Goal: Task Accomplishment & Management: Manage account settings

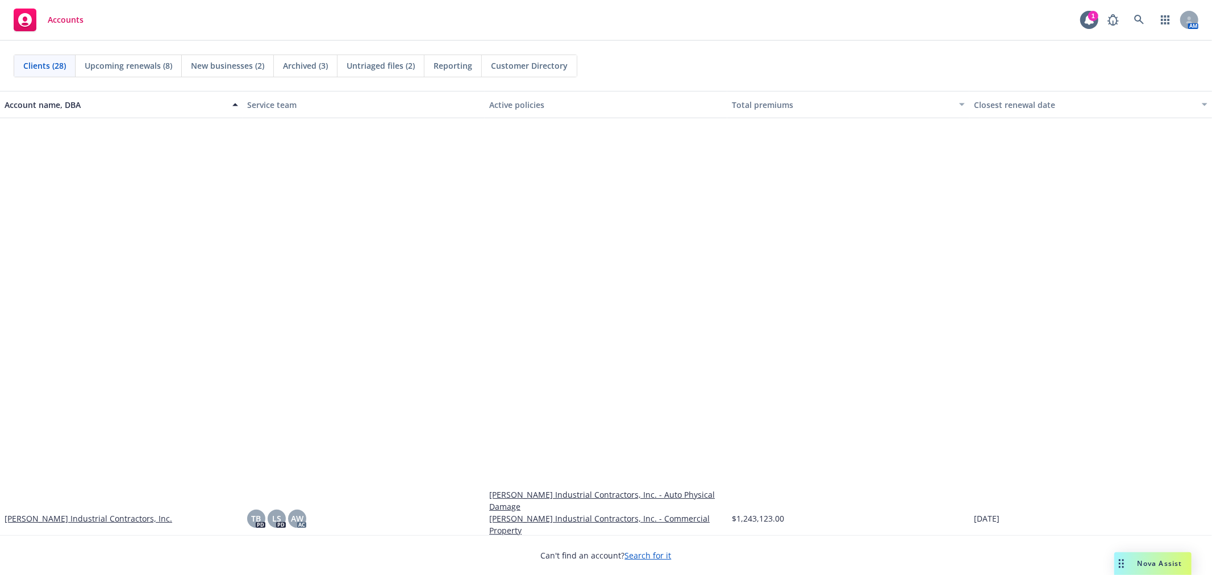
scroll to position [442, 0]
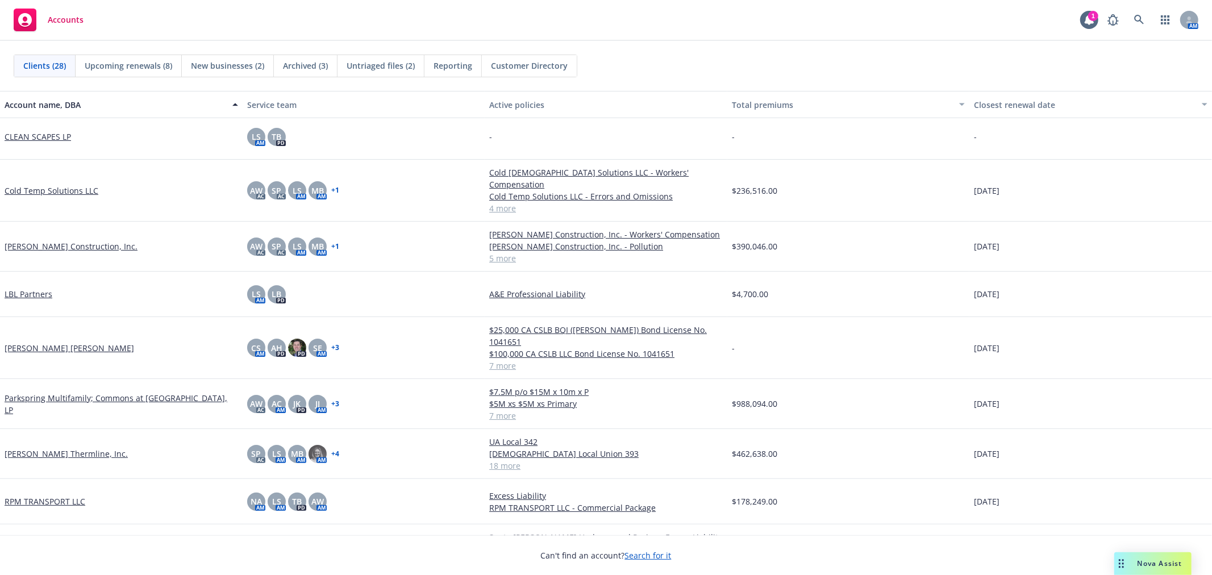
click at [59, 448] on link "[PERSON_NAME] Thermline, Inc." at bounding box center [66, 454] width 123 height 12
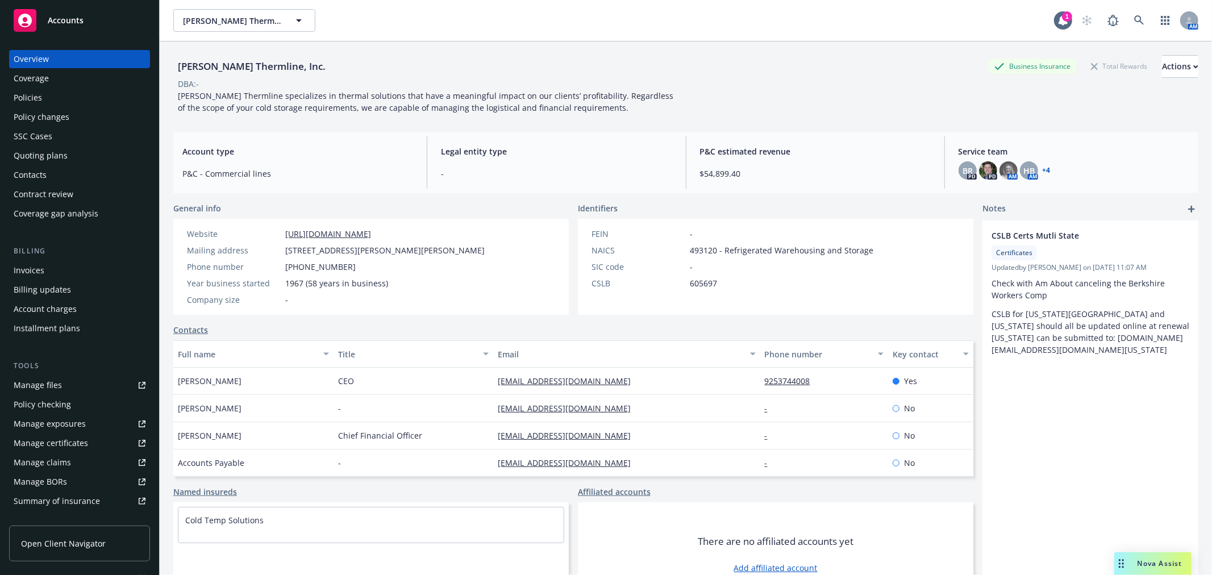
click at [57, 384] on div "Manage files" at bounding box center [38, 385] width 48 height 18
click at [78, 31] on div "Accounts" at bounding box center [80, 20] width 132 height 23
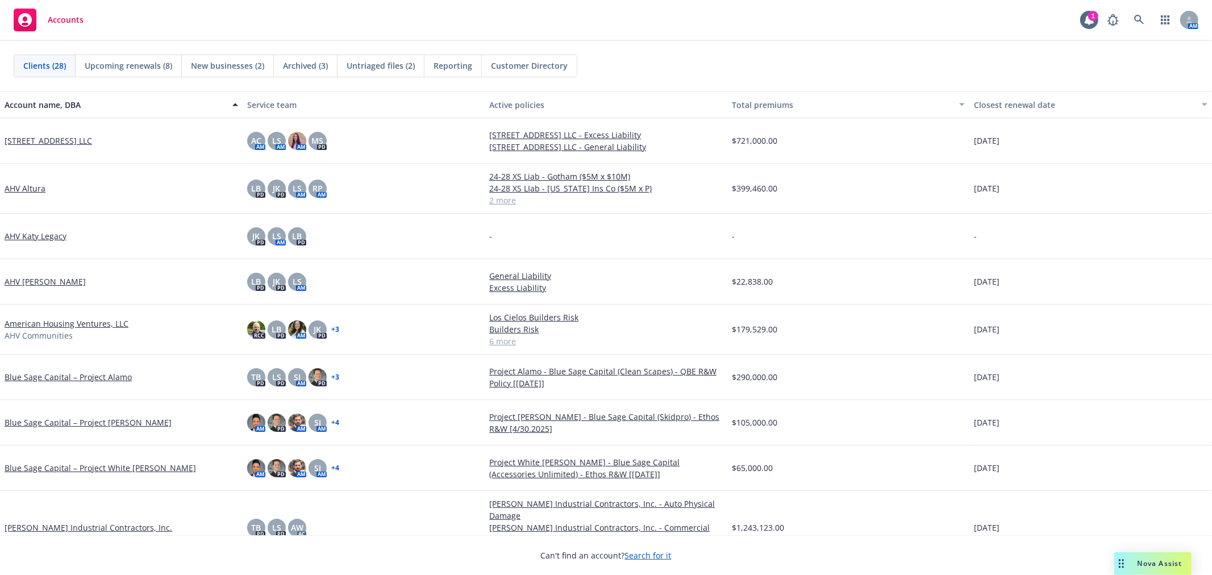
click at [303, 69] on span "Archived (3)" at bounding box center [305, 66] width 45 height 12
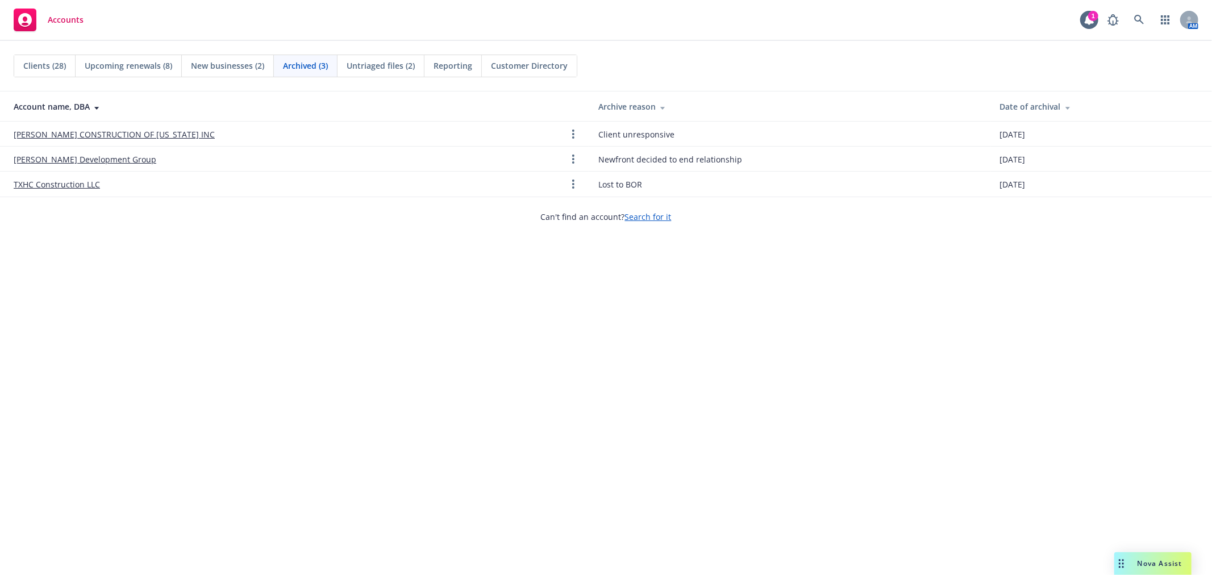
click at [438, 71] on span "Reporting" at bounding box center [453, 66] width 39 height 12
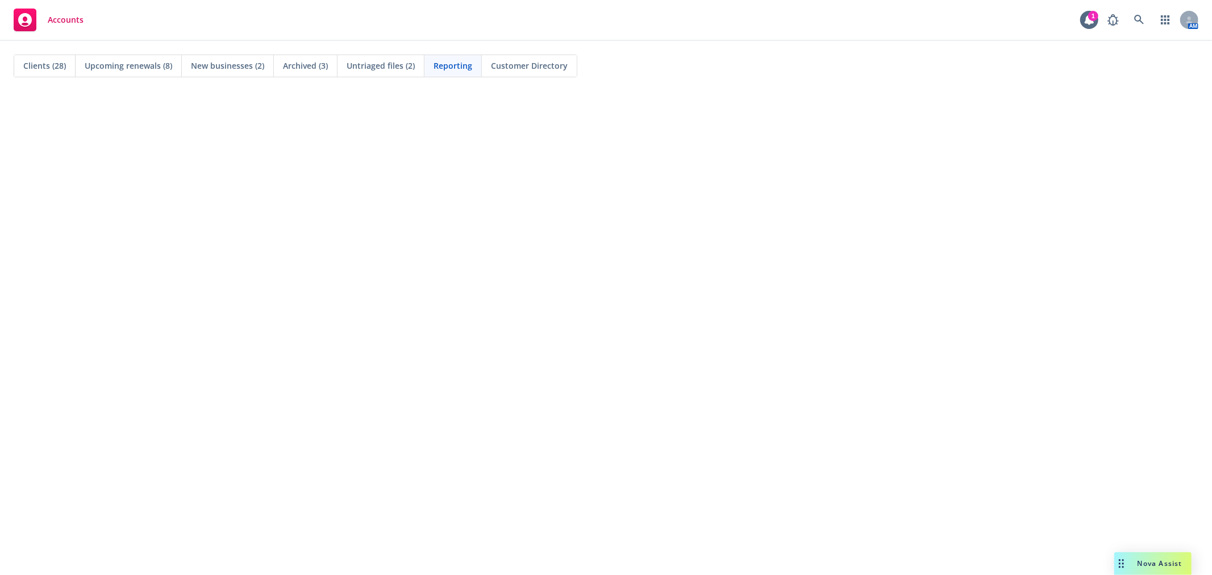
click at [361, 74] on div "Untriaged files (2)" at bounding box center [381, 66] width 87 height 22
drag, startPoint x: 456, startPoint y: 142, endPoint x: 470, endPoint y: 216, distance: 75.1
click at [470, 216] on div "Clients (28) Upcoming renewals (8) New businesses (2) Archived (3) Untriaged fi…" at bounding box center [606, 308] width 1212 height 534
click at [310, 69] on span "Archived (3)" at bounding box center [305, 66] width 45 height 12
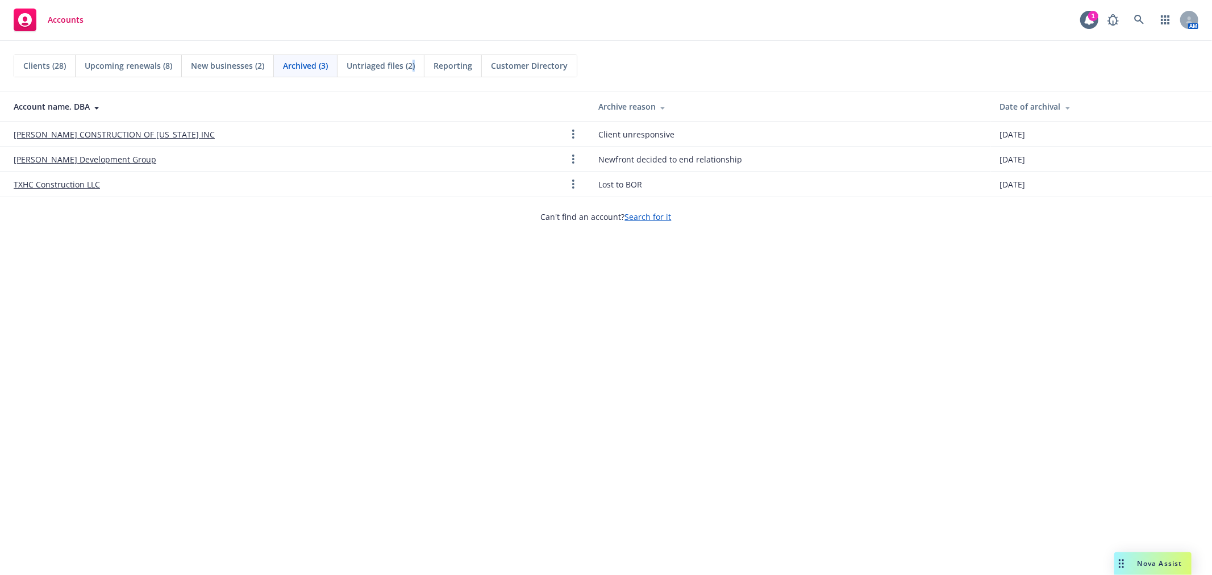
drag, startPoint x: 412, startPoint y: 49, endPoint x: 410, endPoint y: 56, distance: 7.0
click at [413, 49] on div "Clients (28) Upcoming renewals (8) New businesses (2) Archived (3) Untriaged fi…" at bounding box center [606, 66] width 1212 height 50
click at [410, 58] on div "Untriaged files (2)" at bounding box center [381, 66] width 87 height 22
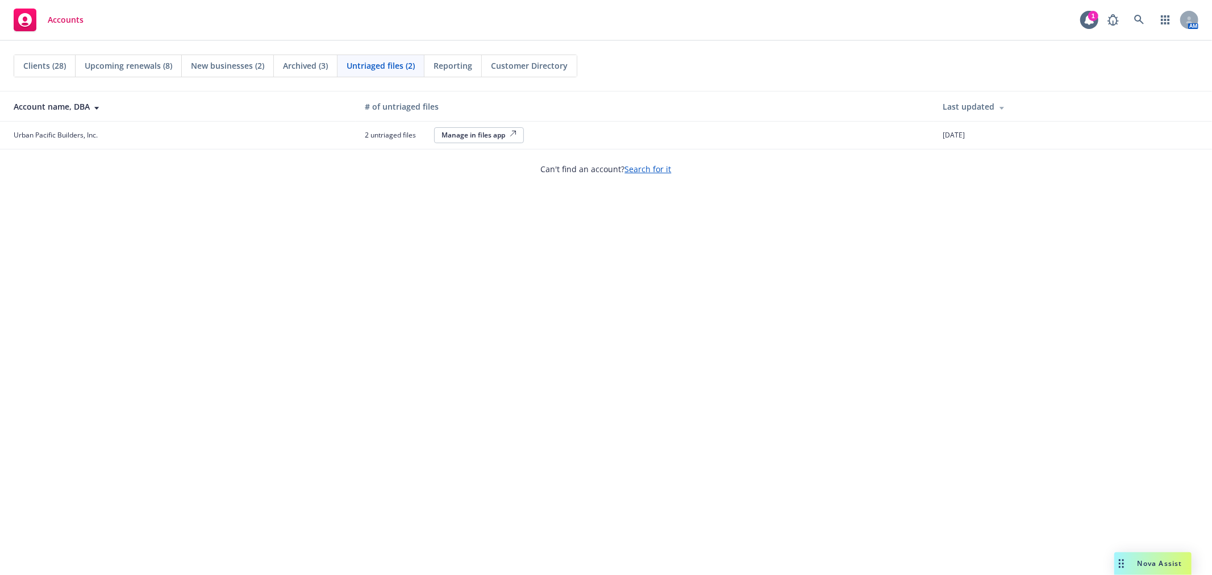
click at [255, 60] on span "New businesses (2)" at bounding box center [227, 66] width 73 height 12
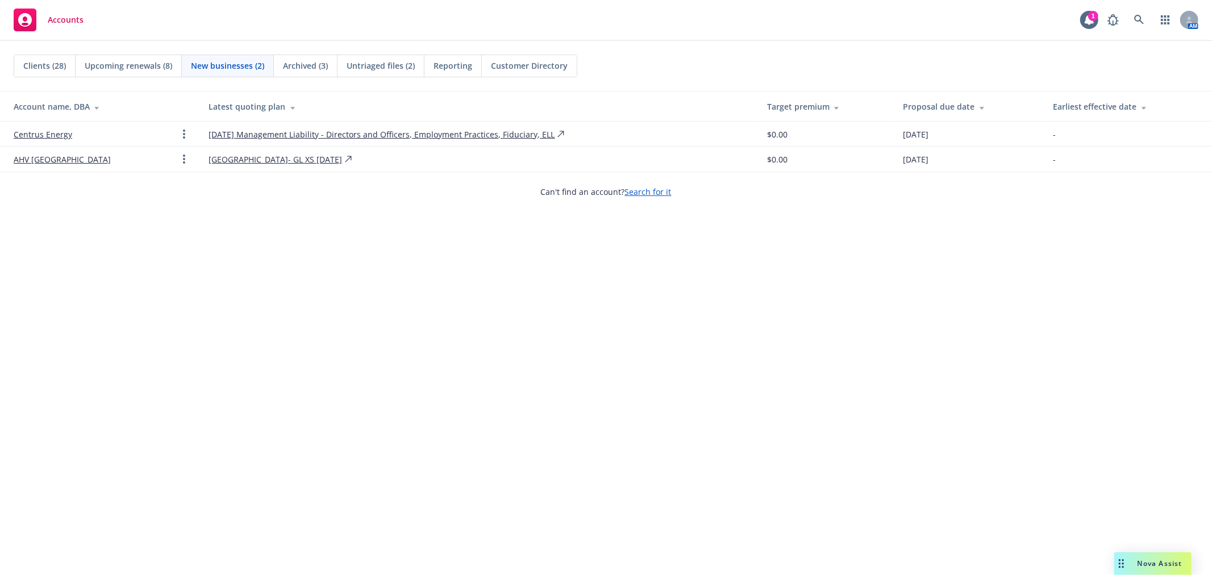
click at [117, 67] on span "Upcoming renewals (8)" at bounding box center [129, 66] width 88 height 12
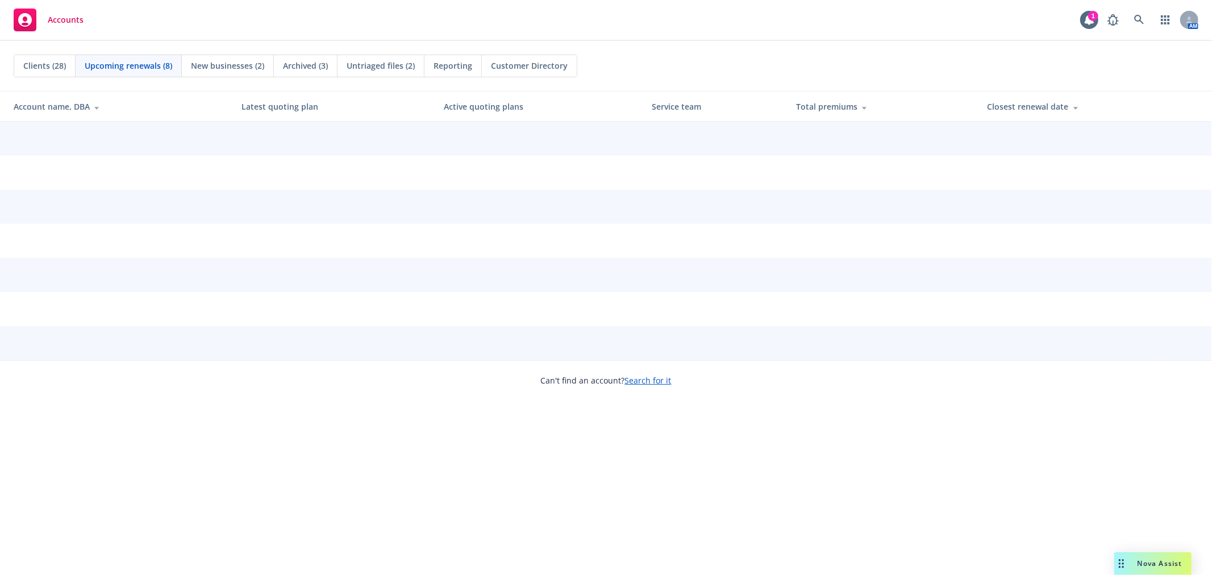
click at [39, 64] on span "Clients (28)" at bounding box center [44, 66] width 43 height 12
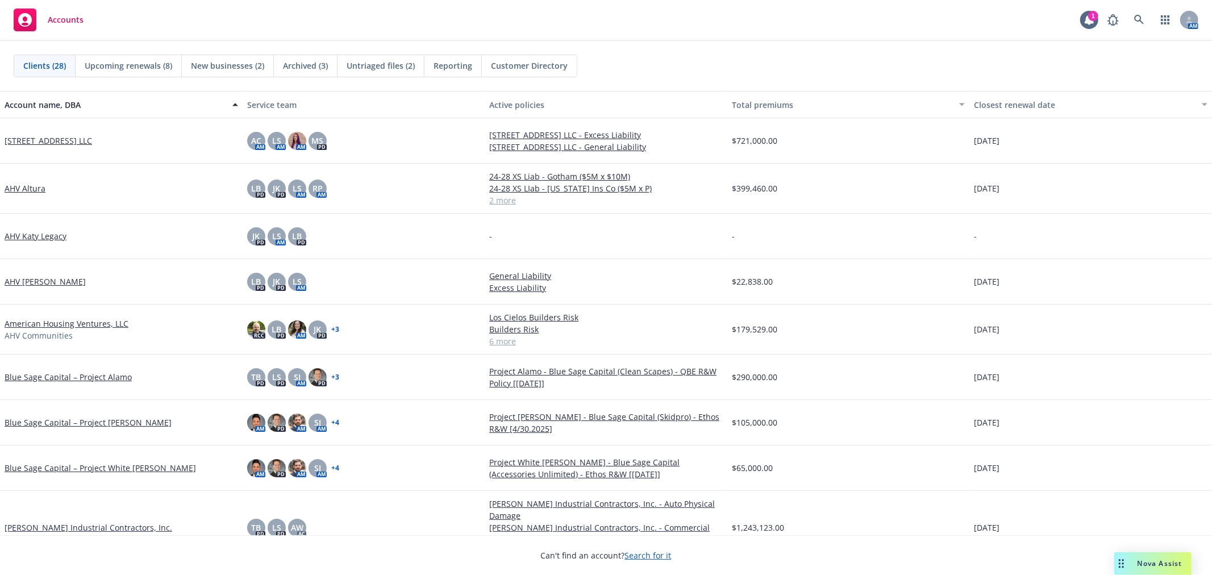
click at [213, 38] on div "Accounts 1 AM" at bounding box center [606, 20] width 1212 height 41
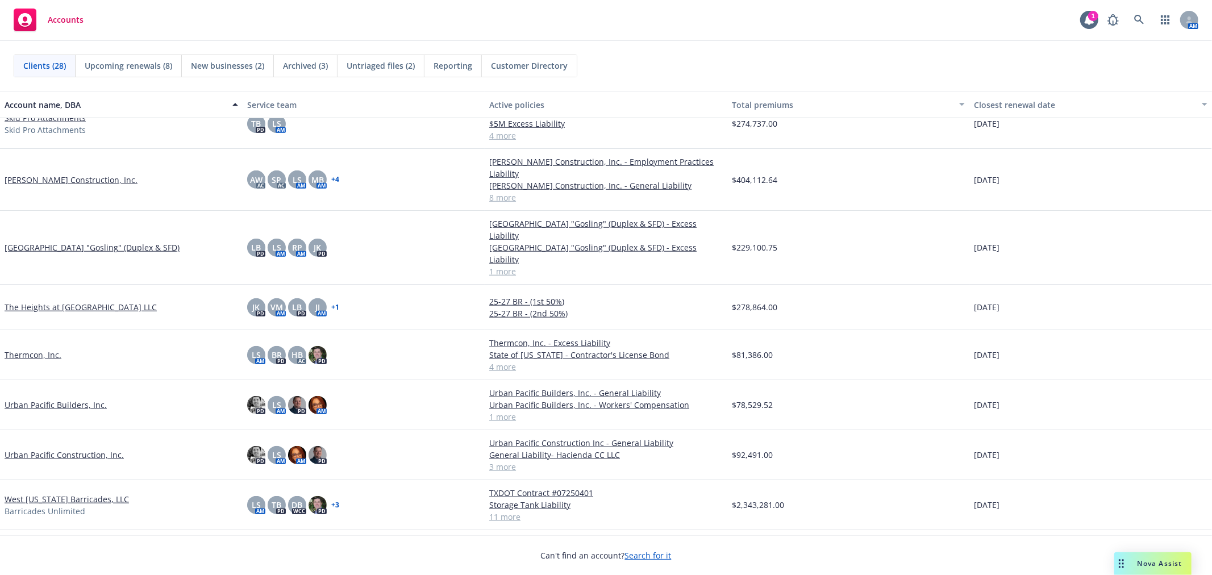
scroll to position [893, 0]
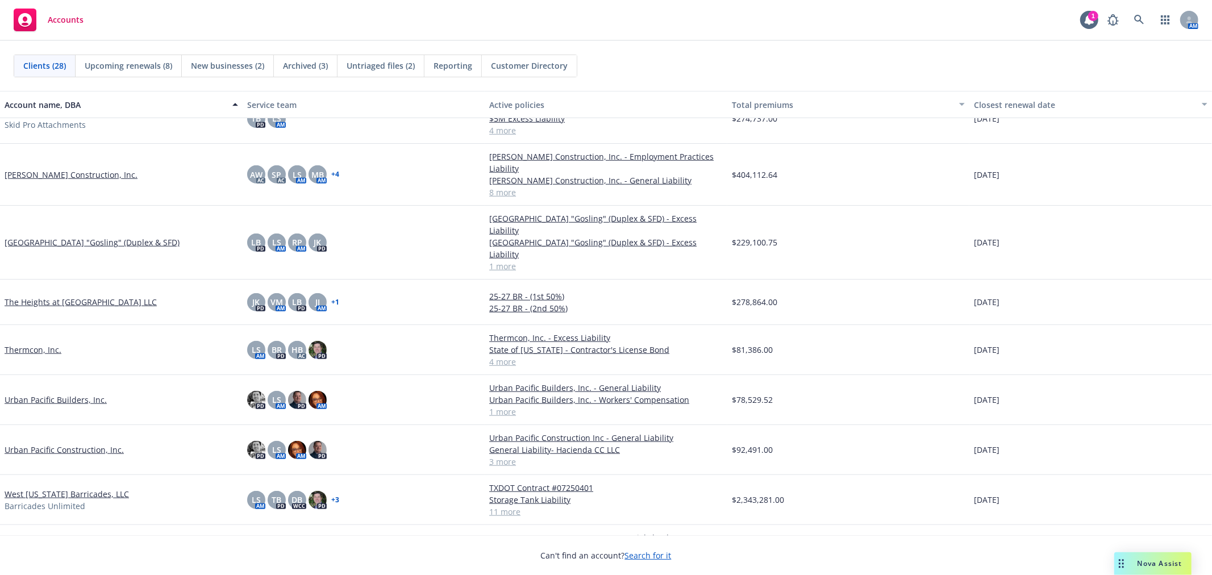
click at [45, 488] on link "West [US_STATE] Barricades, LLC" at bounding box center [67, 494] width 124 height 12
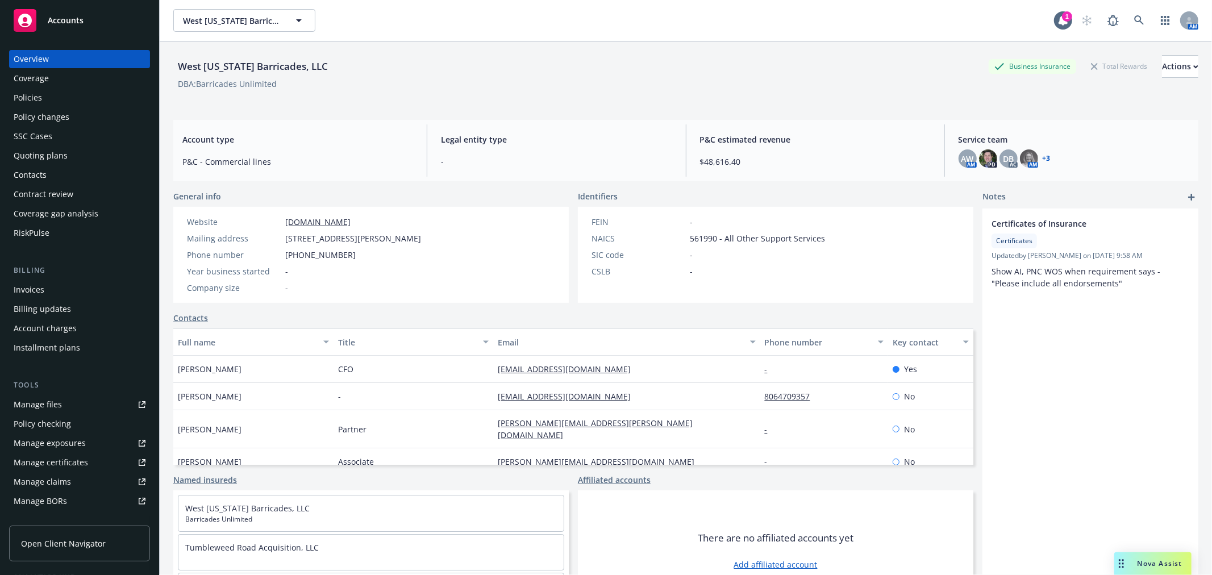
click at [47, 92] on div "Policies" at bounding box center [80, 98] width 132 height 18
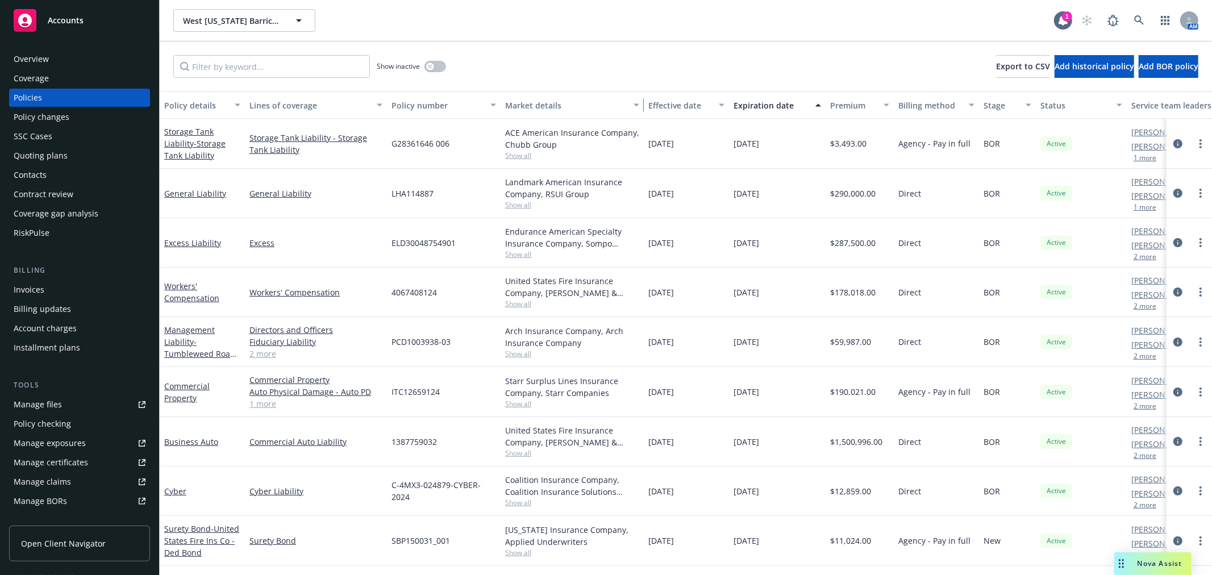
drag, startPoint x: 611, startPoint y: 111, endPoint x: 669, endPoint y: 112, distance: 58.0
click at [644, 112] on button "Market details" at bounding box center [572, 104] width 143 height 27
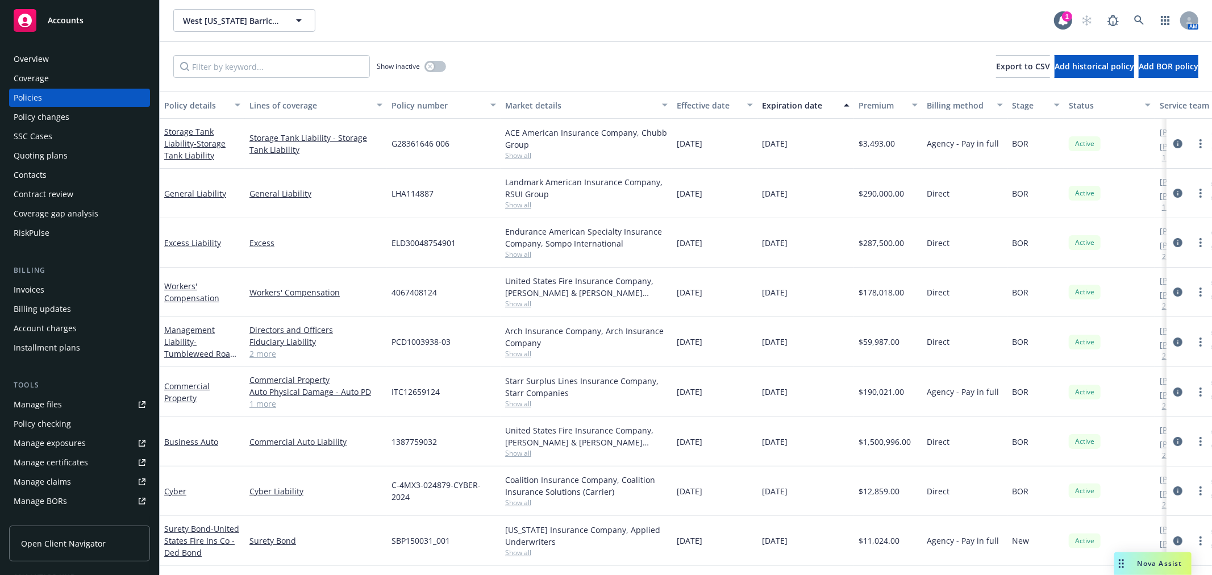
click at [97, 24] on div "Accounts" at bounding box center [80, 20] width 132 height 23
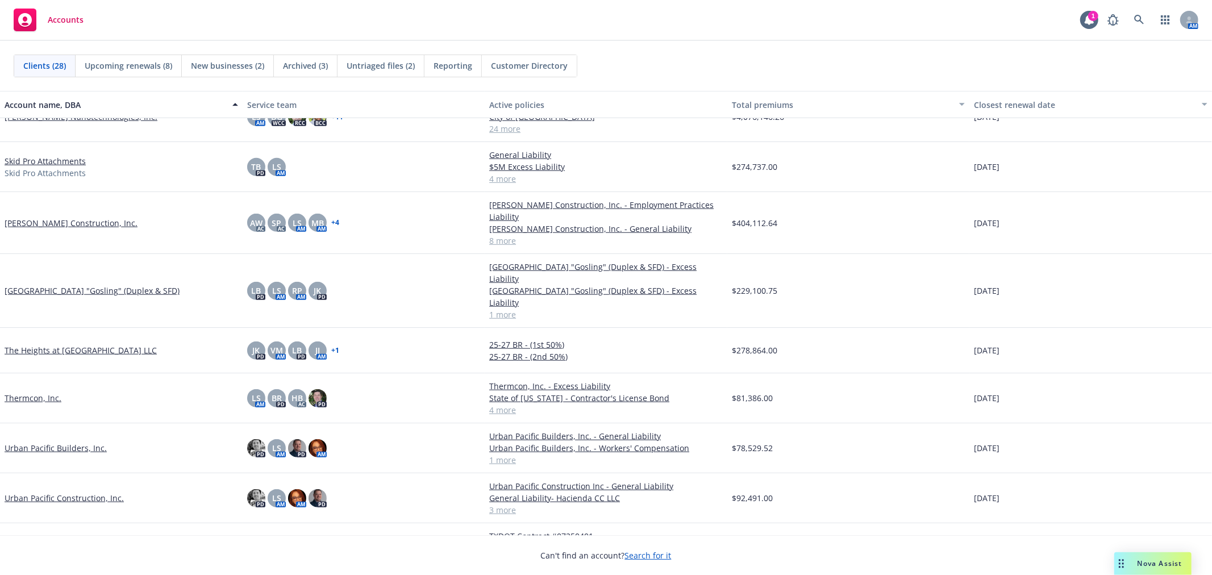
scroll to position [897, 0]
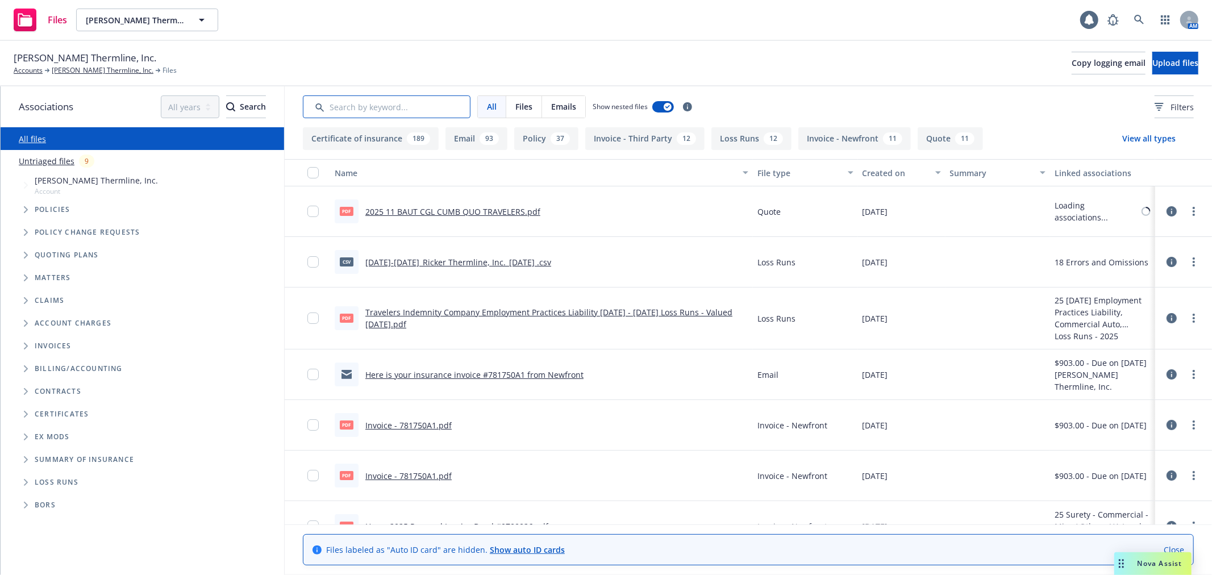
click at [423, 105] on input "Search by keyword..." at bounding box center [387, 106] width 168 height 23
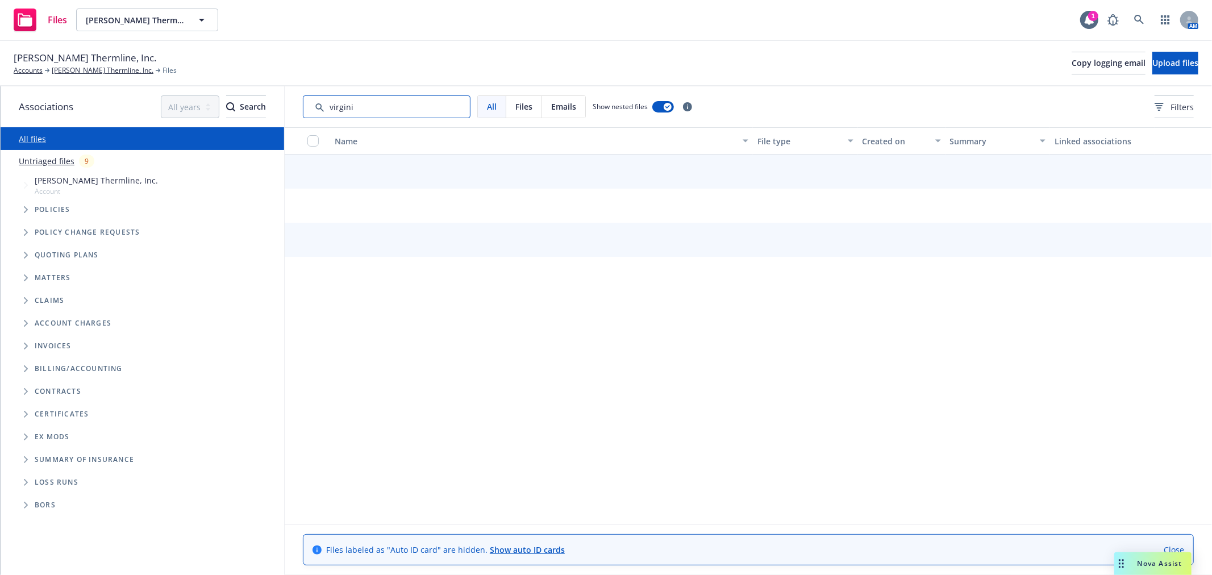
type input "virginia"
